Goal: Task Accomplishment & Management: Manage account settings

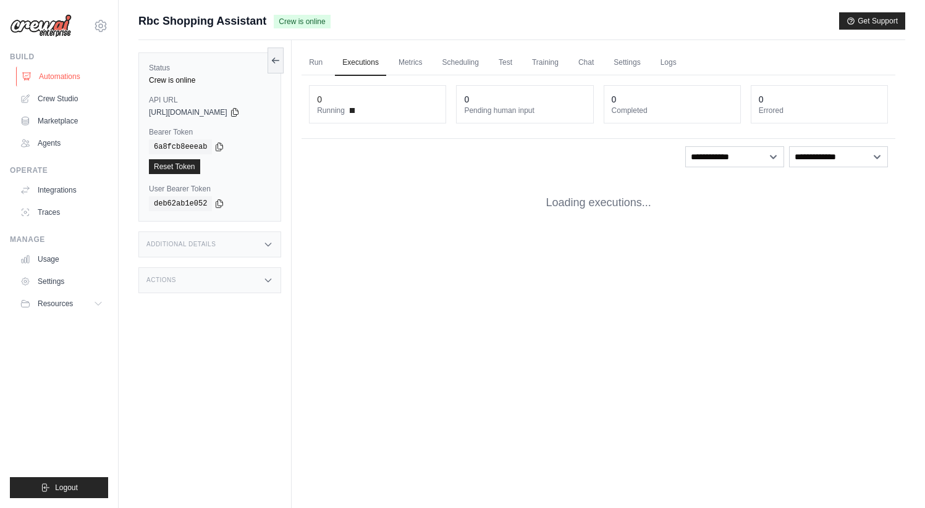
click at [69, 76] on link "Automations" at bounding box center [62, 77] width 93 height 20
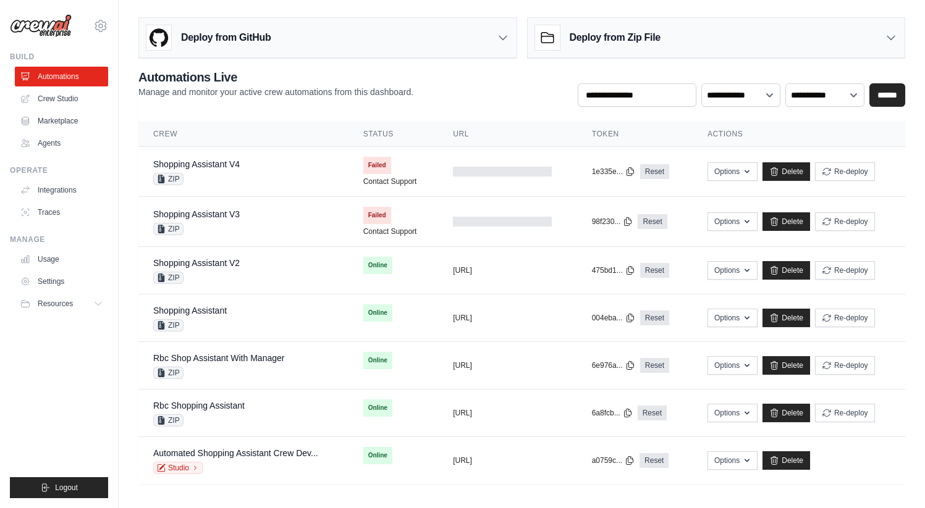
scroll to position [3, 0]
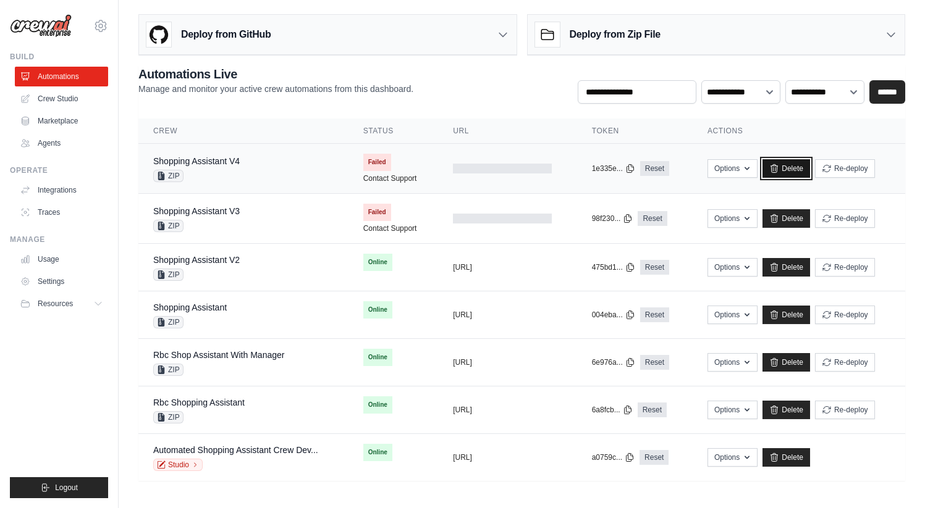
click at [810, 167] on link "Delete" at bounding box center [786, 168] width 48 height 19
